Goal: Information Seeking & Learning: Learn about a topic

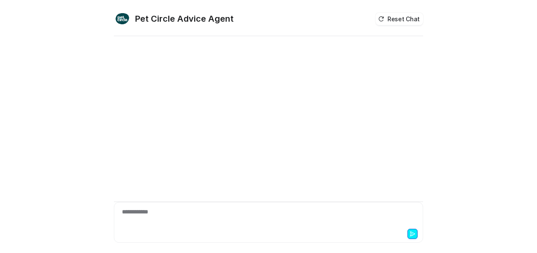
click at [150, 211] on div "**********" at bounding box center [268, 217] width 305 height 20
paste div
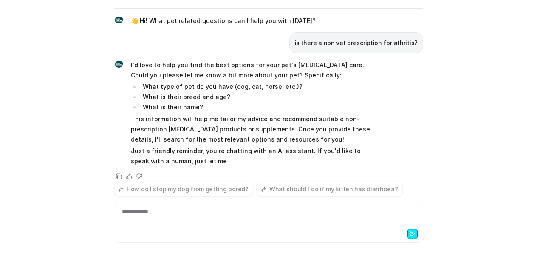
scroll to position [17, 0]
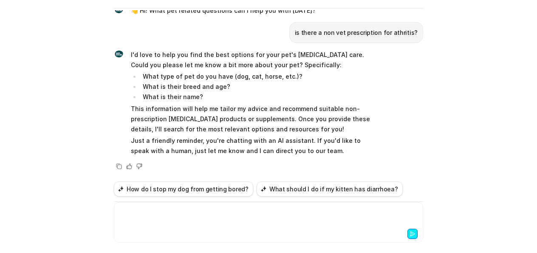
click at [118, 216] on div at bounding box center [268, 217] width 305 height 20
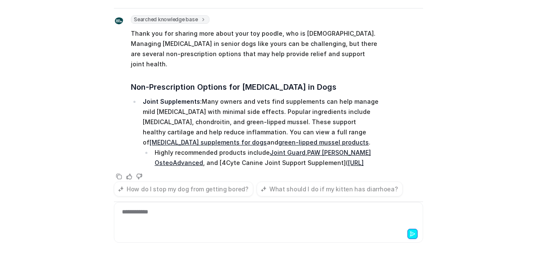
scroll to position [214, 0]
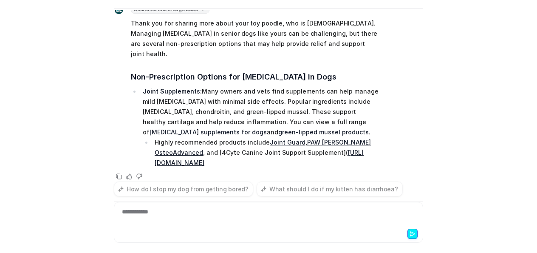
click at [268, 66] on div "Searched knowledge base search_queries : [ "non prescription [MEDICAL_DATA] tre…" at bounding box center [246, 86] width 265 height 163
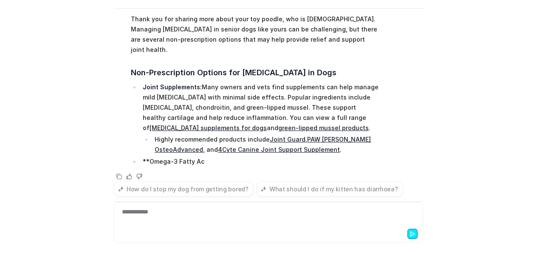
drag, startPoint x: 307, startPoint y: 65, endPoint x: 161, endPoint y: 60, distance: 145.6
click at [161, 60] on span "Thank you for sharing more about your toy poodle, who is [DEMOGRAPHIC_DATA]. Ma…" at bounding box center [255, 90] width 248 height 155
click at [125, 62] on div "Searched knowledge base search_queries : [ "non prescription [MEDICAL_DATA] tre…" at bounding box center [246, 84] width 265 height 167
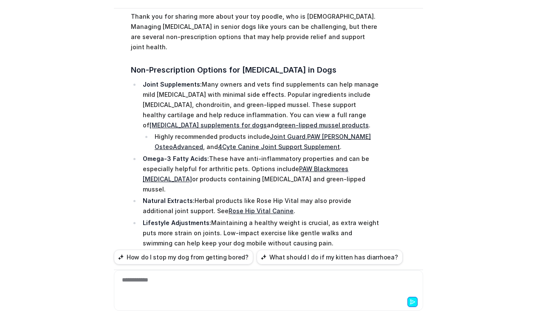
scroll to position [135, 0]
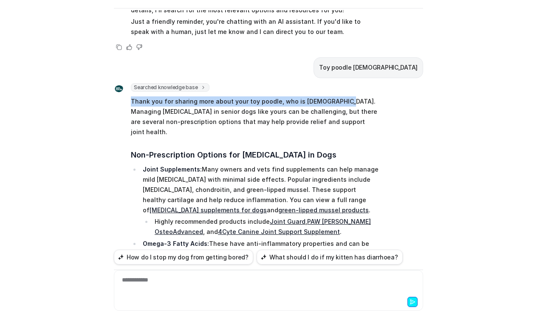
drag, startPoint x: 124, startPoint y: 103, endPoint x: 326, endPoint y: 102, distance: 202.9
click at [326, 102] on div "Searched knowledge base search_queries : [ "non prescription [MEDICAL_DATA] tre…" at bounding box center [246, 323] width 265 height 481
copy p "Thank you for sharing more about your toy poodle, who is [DEMOGRAPHIC_DATA]."
click at [159, 149] on h3 "Non-Prescription Options for [MEDICAL_DATA] in Dogs" at bounding box center [255, 155] width 248 height 12
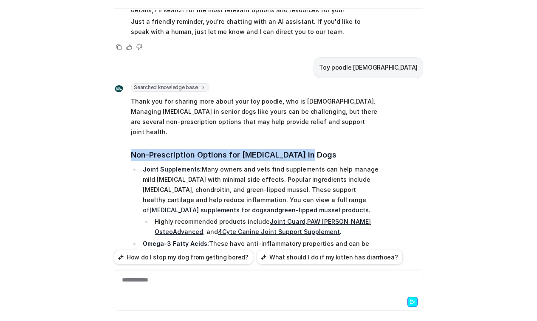
drag, startPoint x: 157, startPoint y: 145, endPoint x: 297, endPoint y: 146, distance: 139.2
click at [297, 146] on div "Searched knowledge base search_queries : [ "non prescription [MEDICAL_DATA] tre…" at bounding box center [246, 323] width 265 height 481
copy h3 "Non-Prescription Options for [MEDICAL_DATA] in Dogs"
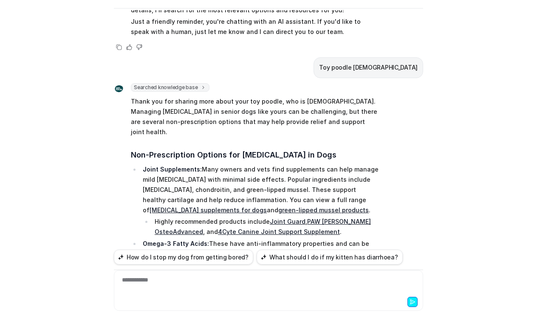
click at [160, 164] on p "Joint Supplements: Many owners and vets find supplements can help manage mild […" at bounding box center [261, 189] width 236 height 51
drag, startPoint x: 137, startPoint y: 158, endPoint x: 197, endPoint y: 163, distance: 60.1
click at [197, 164] on li "Joint Supplements: Many owners and vets find supplements can help manage mild […" at bounding box center [259, 200] width 239 height 73
copy p "Joint Supplements:"
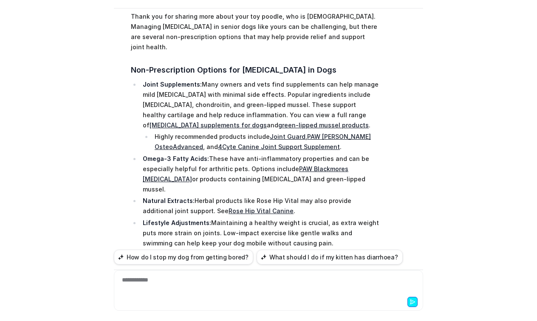
drag, startPoint x: 139, startPoint y: 121, endPoint x: 138, endPoint y: 116, distance: 4.3
click at [140, 120] on li "Joint Supplements: Many owners and vets find supplements can help manage mild […" at bounding box center [259, 115] width 239 height 73
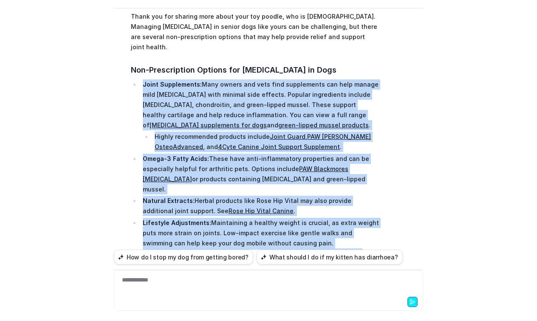
drag, startPoint x: 136, startPoint y: 73, endPoint x: 275, endPoint y: 232, distance: 212.1
click at [275, 232] on ul "Joint Supplements: Many owners and vets find supplements can help manage mild […" at bounding box center [255, 173] width 248 height 189
copy ul "Joint Supplements: Many owners and vets find supplements can help manage mild […"
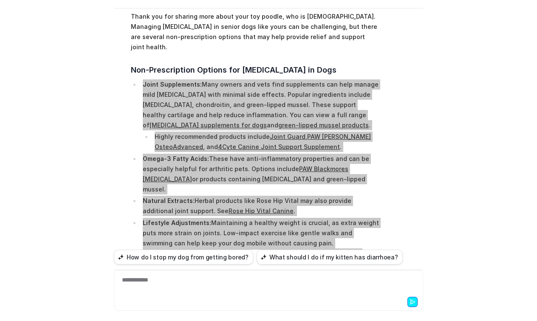
scroll to position [305, 0]
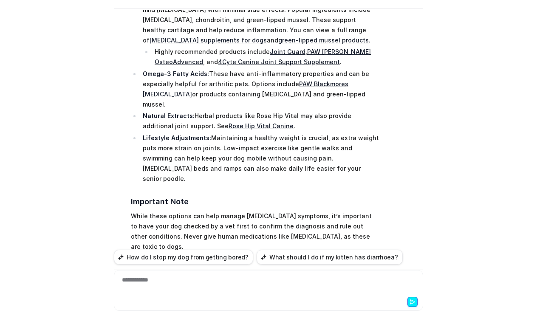
click at [131, 211] on p "While these options can help manage [MEDICAL_DATA] symptoms, it’s important to …" at bounding box center [255, 231] width 248 height 41
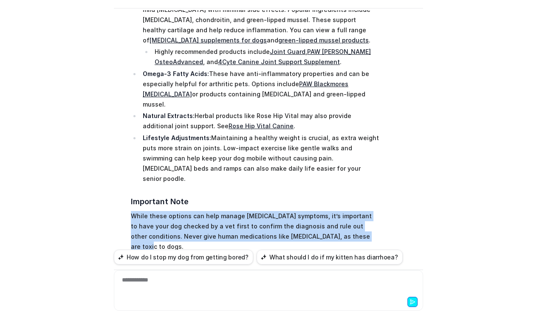
drag, startPoint x: 126, startPoint y: 184, endPoint x: 328, endPoint y: 205, distance: 202.8
click at [328, 205] on div "Searched knowledge base search_queries : [ "non prescription [MEDICAL_DATA] tre…" at bounding box center [246, 153] width 265 height 481
copy p "While these options can help manage [MEDICAL_DATA] symptoms, it’s important to …"
